Goal: Information Seeking & Learning: Learn about a topic

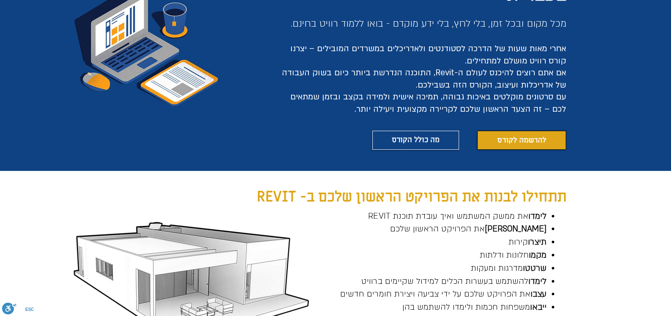
scroll to position [141, 0]
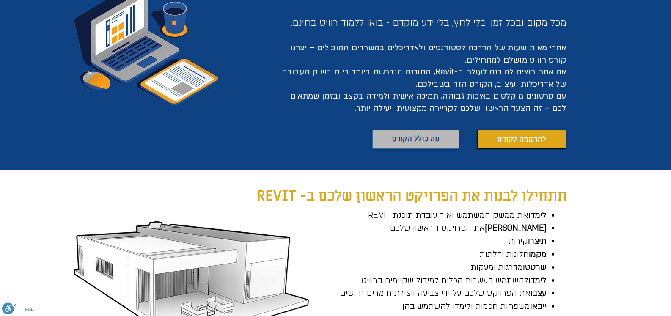
click at [429, 137] on span "מה כולל הקורס" at bounding box center [416, 139] width 48 height 12
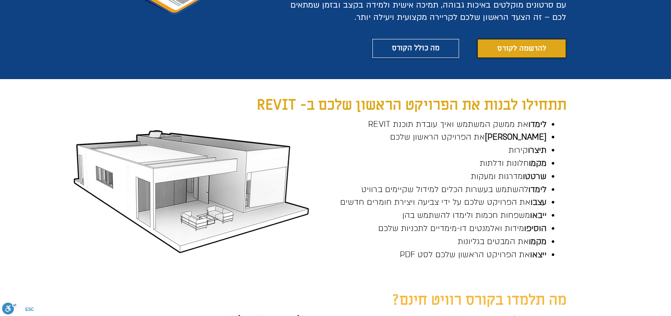
scroll to position [230, 0]
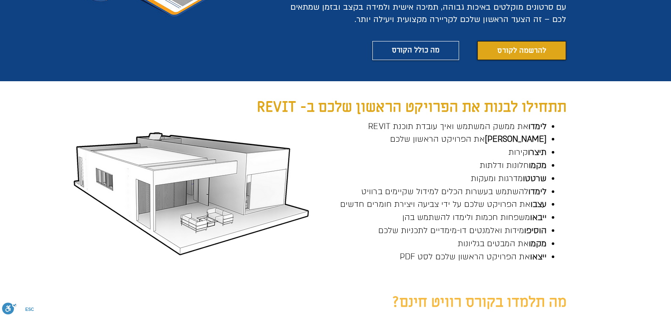
drag, startPoint x: 544, startPoint y: 221, endPoint x: 568, endPoint y: 213, distance: 25.7
click at [568, 213] on div "main content" at bounding box center [335, 185] width 671 height 208
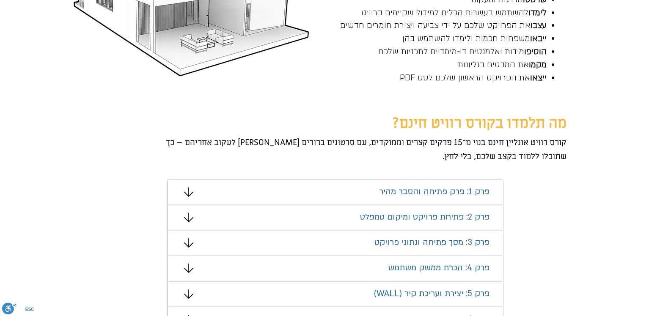
scroll to position [427, 0]
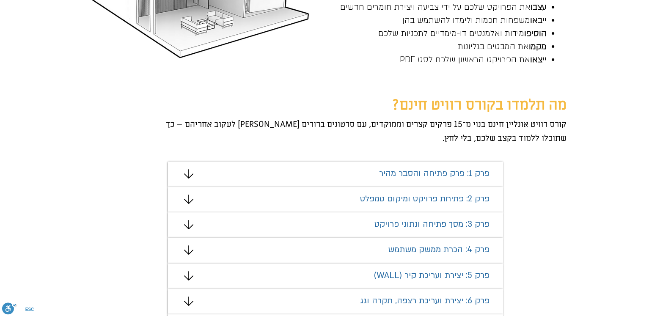
click at [186, 197] on icon "מצגת" at bounding box center [188, 199] width 9 height 9
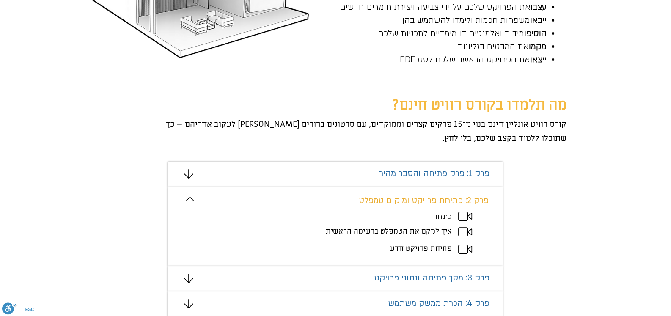
click at [191, 173] on icon "#comp-mafhkw9q2 svg [data-color="1"] {fill: #000000;}" at bounding box center [188, 173] width 9 height 9
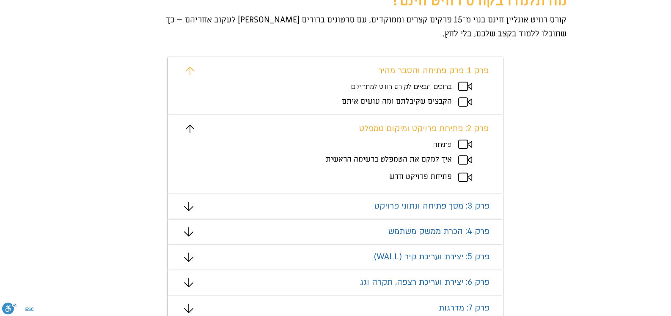
scroll to position [540, 0]
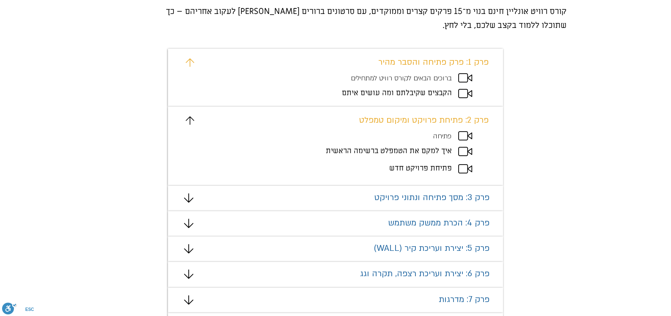
click at [192, 55] on div "מצגת" at bounding box center [335, 78] width 335 height 58
click at [191, 57] on div "מצגת" at bounding box center [335, 78] width 335 height 58
click at [190, 59] on icon "#comp-mafhkw9v svg [data-color="1"] {fill: #EAAD32;}" at bounding box center [190, 62] width 8 height 8
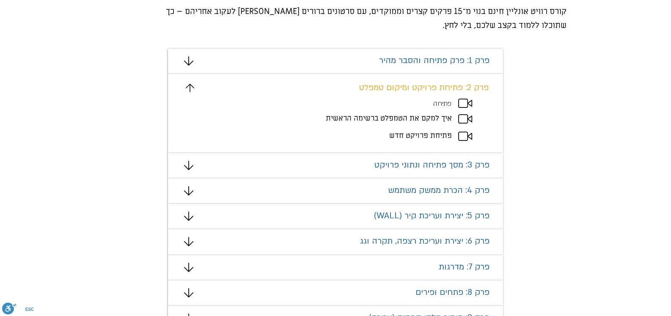
click at [190, 166] on icon "מצגת" at bounding box center [188, 165] width 9 height 9
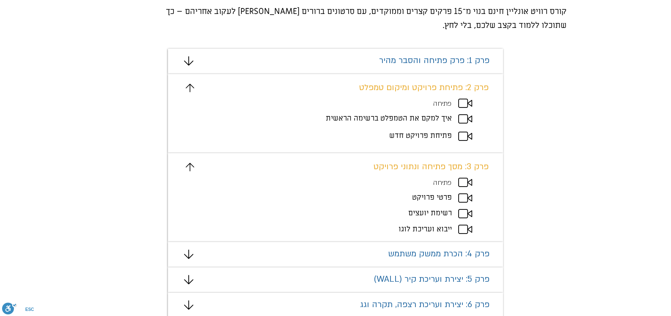
click at [192, 90] on icon "מצגת" at bounding box center [190, 88] width 8 height 8
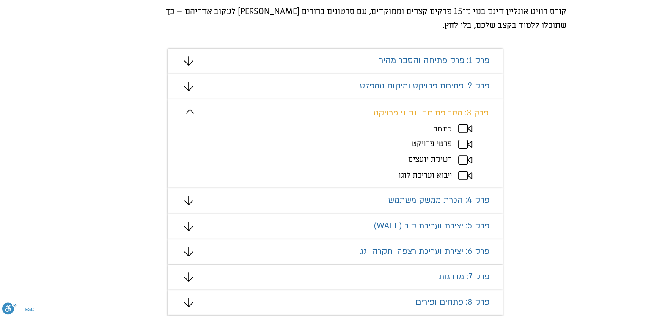
click at [190, 116] on icon "מצגת" at bounding box center [190, 113] width 8 height 8
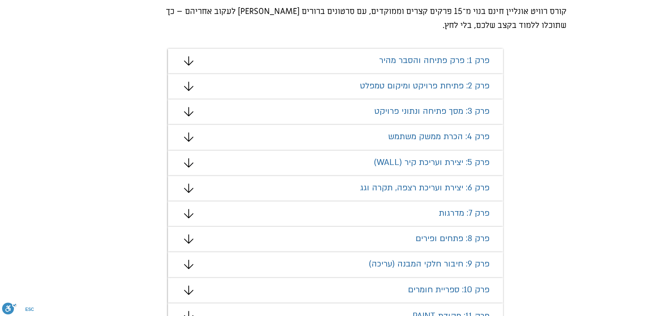
click at [191, 136] on icon "מצגת" at bounding box center [188, 136] width 9 height 9
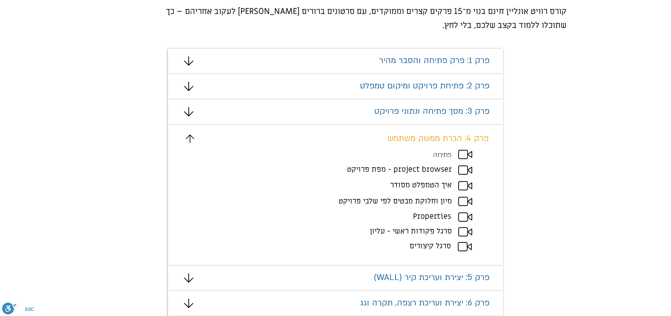
click at [189, 279] on icon "מצגת" at bounding box center [188, 277] width 9 height 9
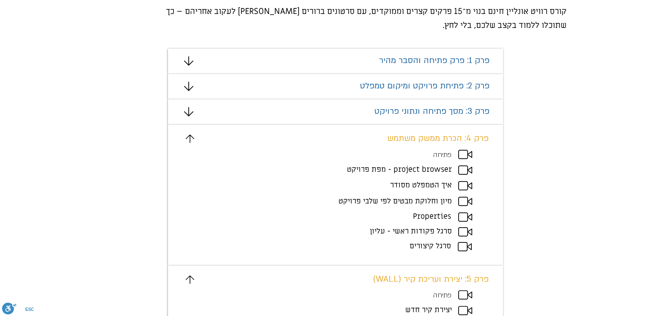
click at [189, 144] on div "מצגת" at bounding box center [335, 195] width 335 height 140
click at [190, 140] on icon "מצגת" at bounding box center [190, 138] width 8 height 8
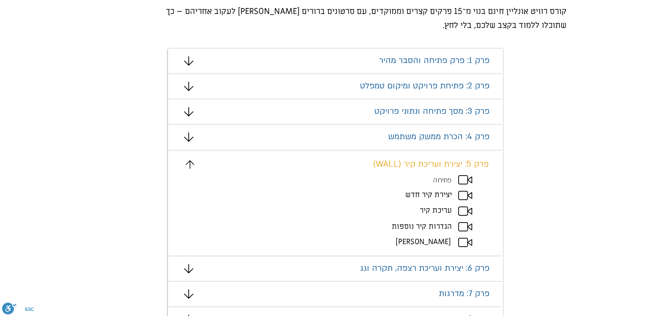
click at [186, 271] on icon "מצגת" at bounding box center [188, 268] width 9 height 9
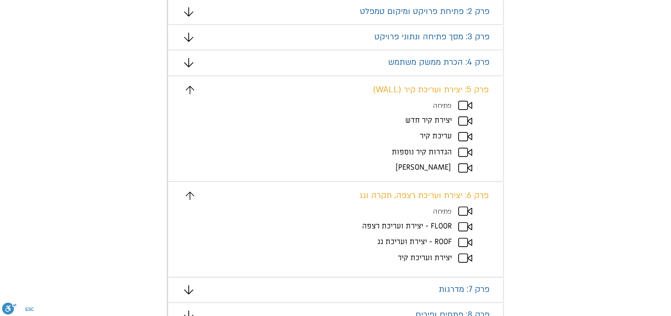
scroll to position [624, 0]
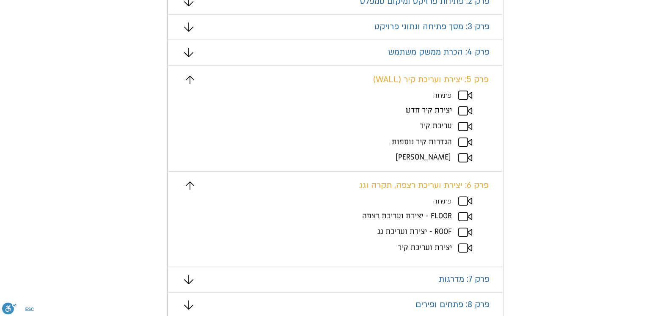
click at [188, 276] on icon "מצגת" at bounding box center [188, 279] width 9 height 9
click at [188, 185] on icon "מצגת" at bounding box center [190, 185] width 8 height 8
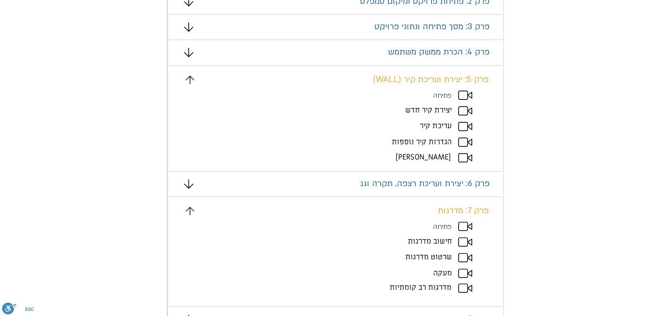
click at [192, 82] on icon "מצגת" at bounding box center [190, 80] width 8 height 8
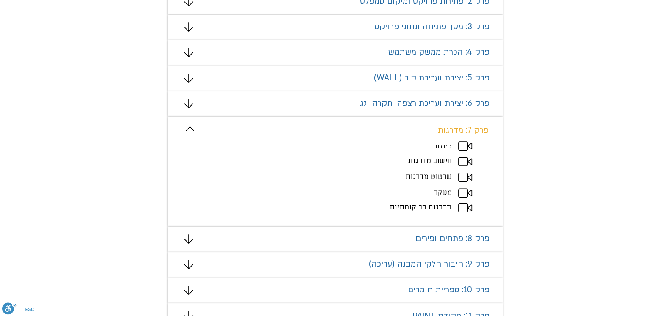
click at [193, 239] on div "מצגת" at bounding box center [335, 239] width 335 height 25
click at [191, 239] on icon "מצגת" at bounding box center [188, 238] width 9 height 9
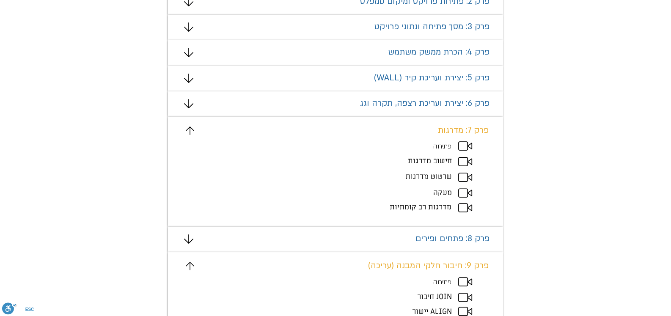
click at [190, 132] on icon "מצגת" at bounding box center [190, 130] width 8 height 8
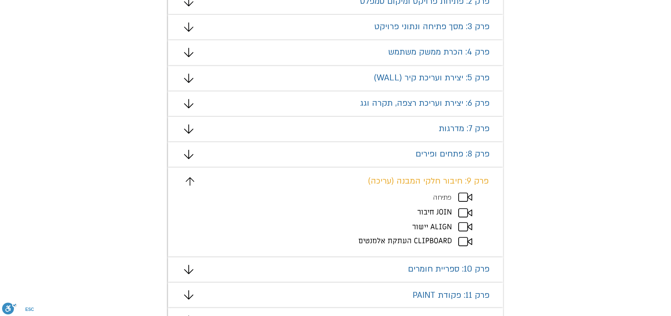
click at [190, 151] on icon "מצגת" at bounding box center [188, 154] width 9 height 9
click at [188, 155] on icon "מצגת" at bounding box center [188, 154] width 9 height 9
click at [190, 157] on icon "מצגת" at bounding box center [188, 154] width 9 height 9
click at [190, 155] on icon "מצגת" at bounding box center [188, 154] width 9 height 9
click at [285, 157] on h1 "פרק 8: פתחים ופירים" at bounding box center [381, 154] width 217 height 10
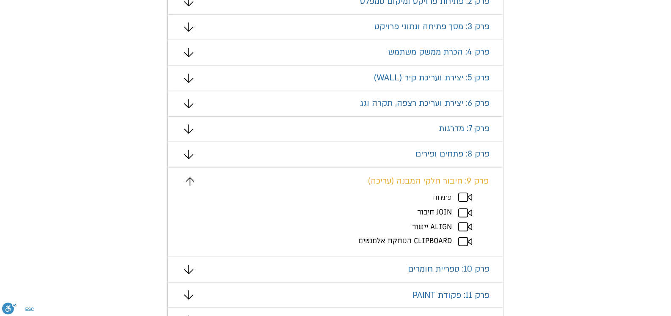
click at [190, 151] on icon "מצגת" at bounding box center [188, 154] width 9 height 9
click at [189, 270] on icon "מצגת" at bounding box center [188, 269] width 9 height 9
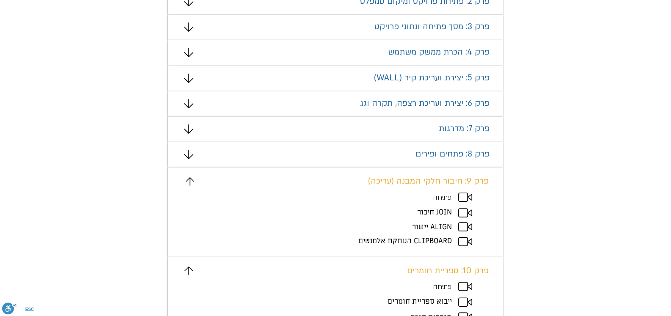
scroll to position [680, 0]
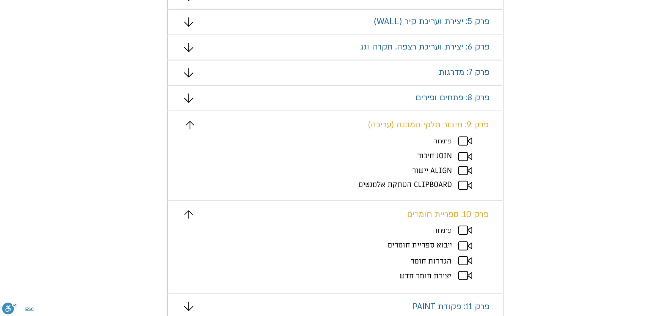
click at [189, 123] on icon "מצגת" at bounding box center [190, 125] width 8 height 8
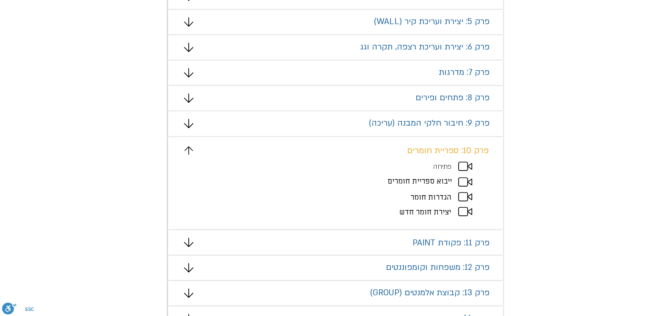
click at [187, 243] on icon "מצגת" at bounding box center [188, 242] width 9 height 9
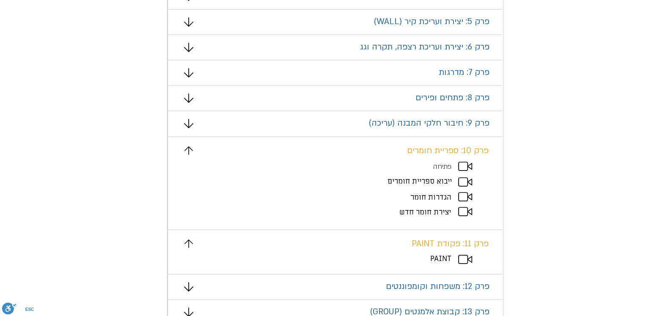
click at [189, 146] on icon "מצגת" at bounding box center [188, 150] width 8 height 8
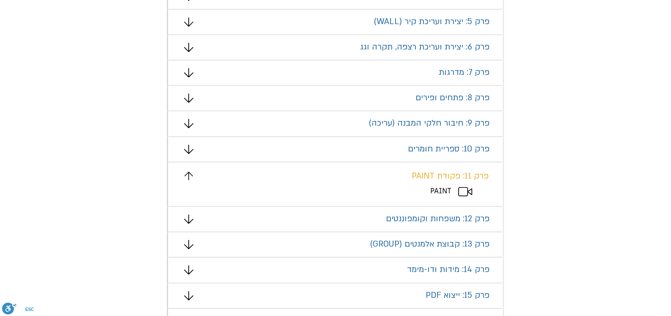
click at [191, 223] on div "מצגת" at bounding box center [335, 219] width 335 height 25
click at [191, 219] on icon "מצגת" at bounding box center [188, 218] width 9 height 9
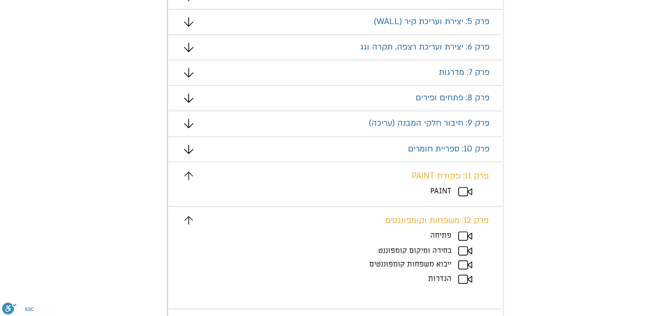
click at [185, 172] on icon "מצגת" at bounding box center [188, 176] width 8 height 8
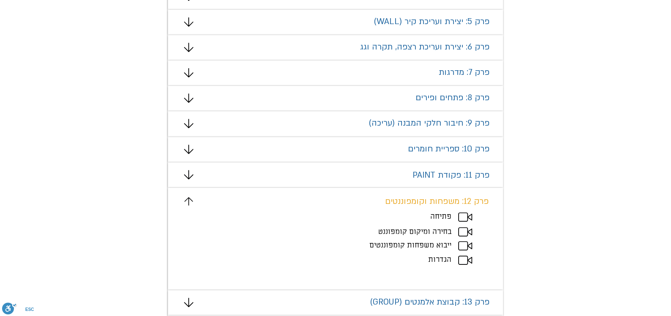
click at [185, 200] on icon "מצגת" at bounding box center [188, 201] width 8 height 8
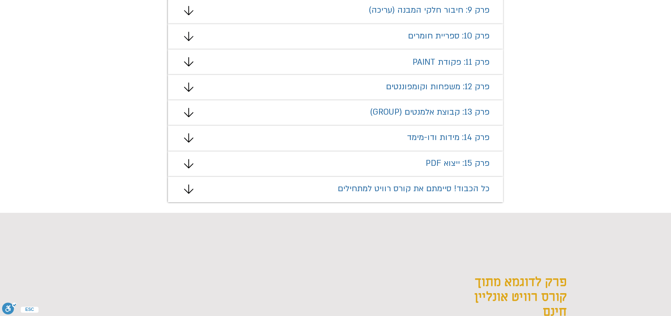
scroll to position [737, 0]
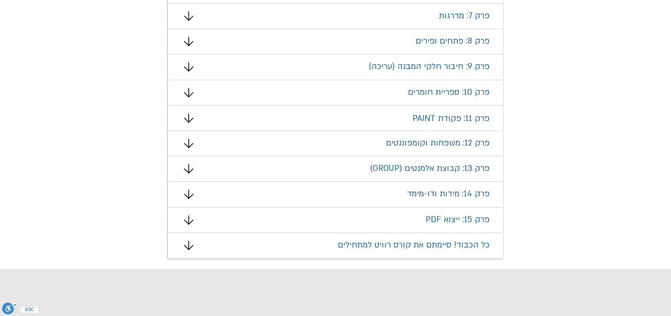
click at [188, 169] on icon "מצגת" at bounding box center [188, 168] width 9 height 9
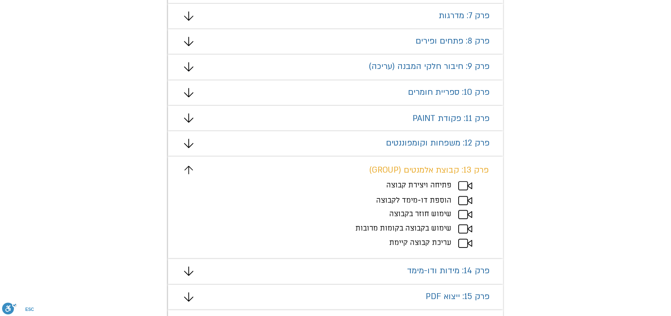
click at [192, 267] on icon "מצגת" at bounding box center [188, 270] width 9 height 9
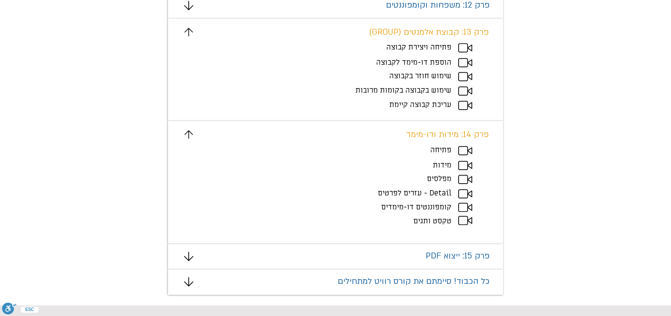
scroll to position [878, 0]
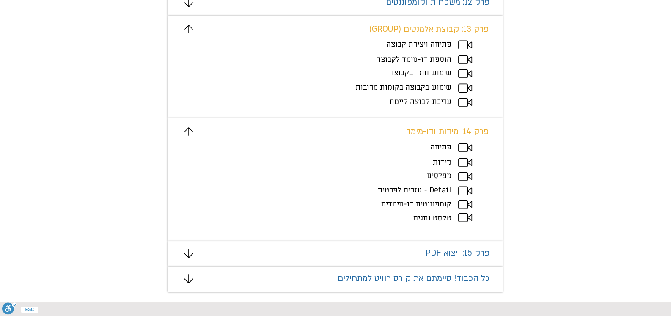
click at [188, 249] on icon "מצגת" at bounding box center [188, 253] width 9 height 9
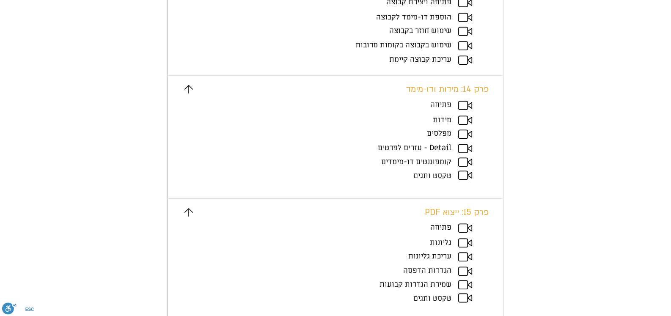
scroll to position [962, 0]
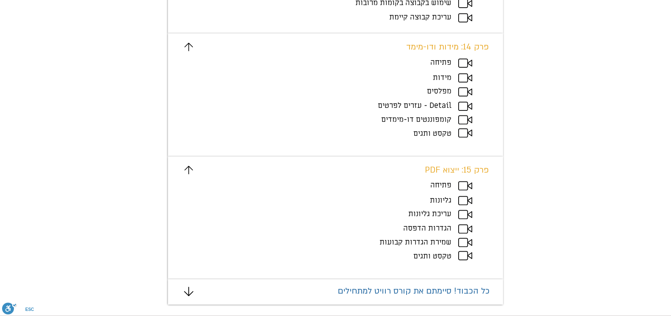
click at [188, 293] on icon "מצגת" at bounding box center [188, 291] width 9 height 9
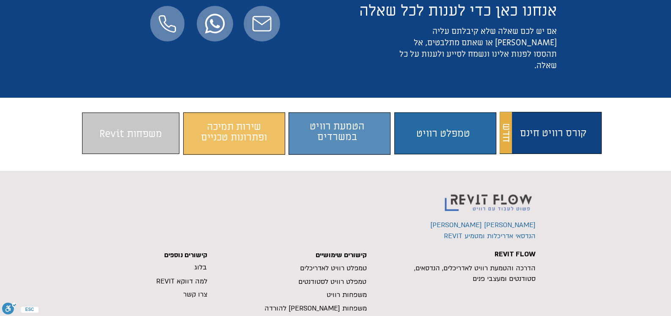
scroll to position [2776, 0]
